Goal: Transaction & Acquisition: Download file/media

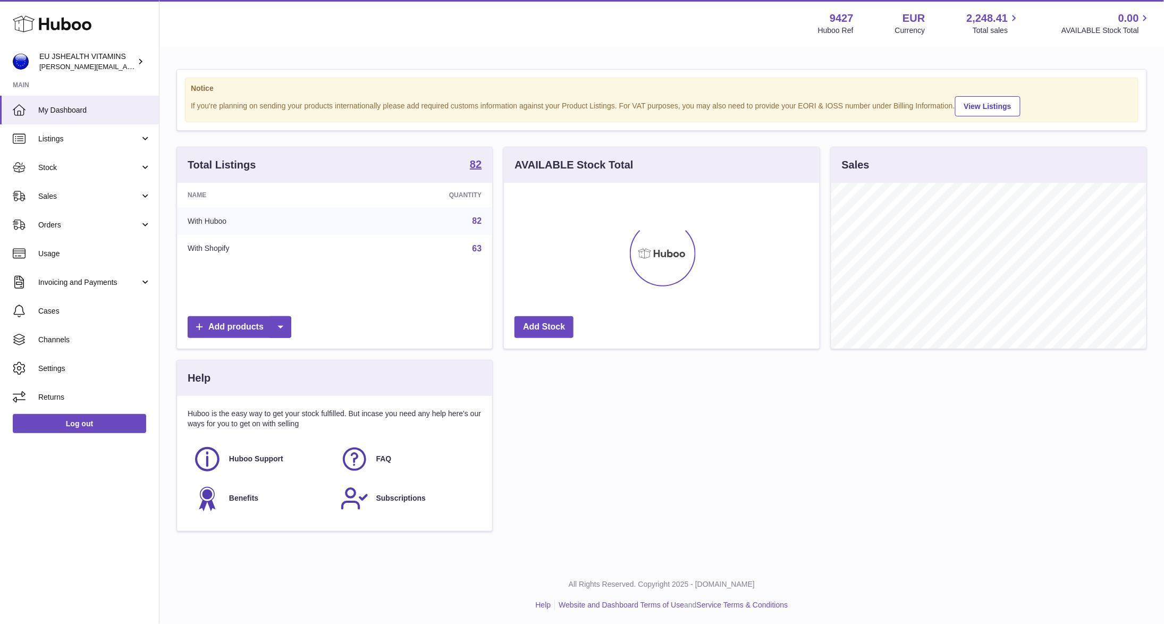
scroll to position [166, 315]
click at [96, 170] on span "Stock" at bounding box center [89, 168] width 102 height 10
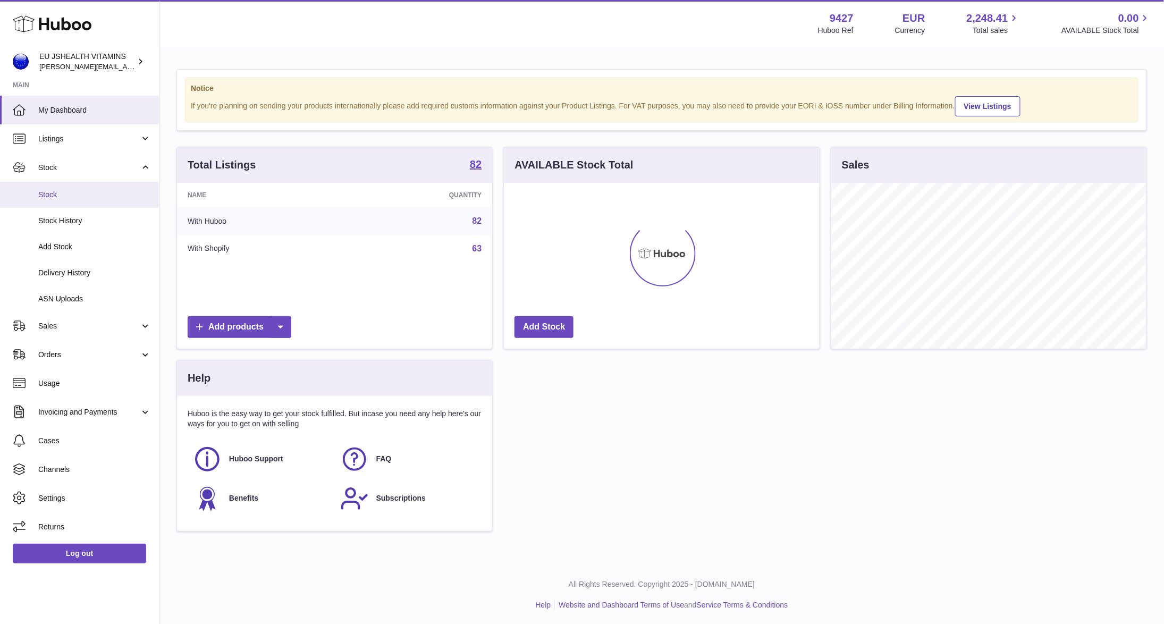
click at [83, 200] on link "Stock" at bounding box center [79, 195] width 159 height 26
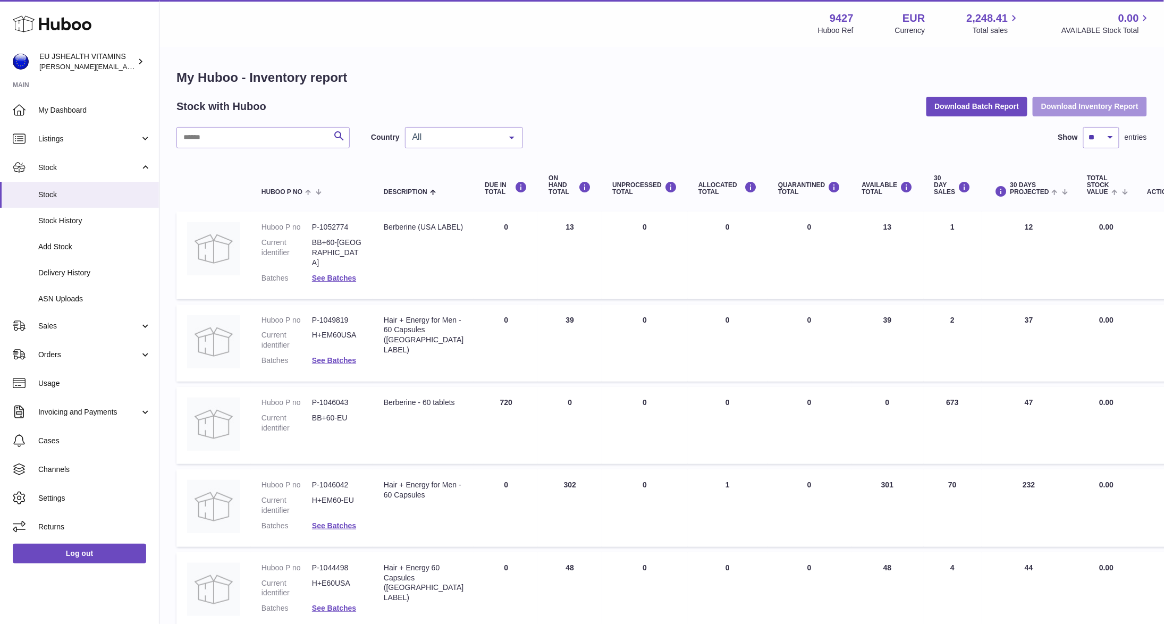
click at [1086, 111] on button "Download Inventory Report" at bounding box center [1090, 106] width 114 height 19
click at [49, 282] on link "Delivery History" at bounding box center [79, 273] width 159 height 26
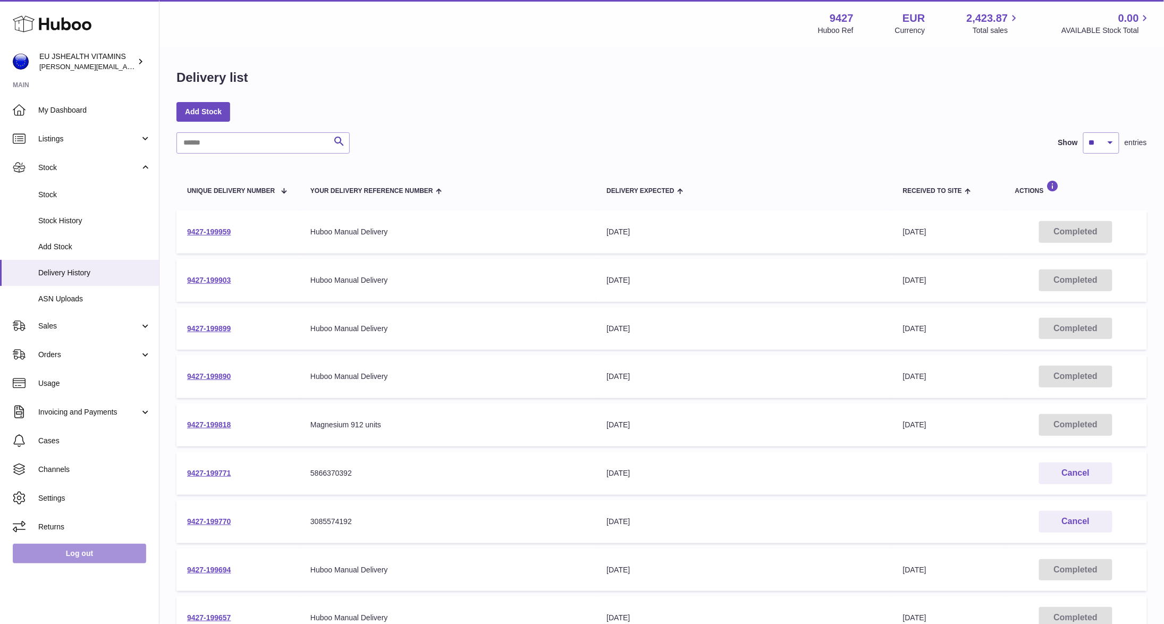
click at [100, 546] on link "Log out" at bounding box center [79, 553] width 133 height 19
